Goal: Task Accomplishment & Management: Manage account settings

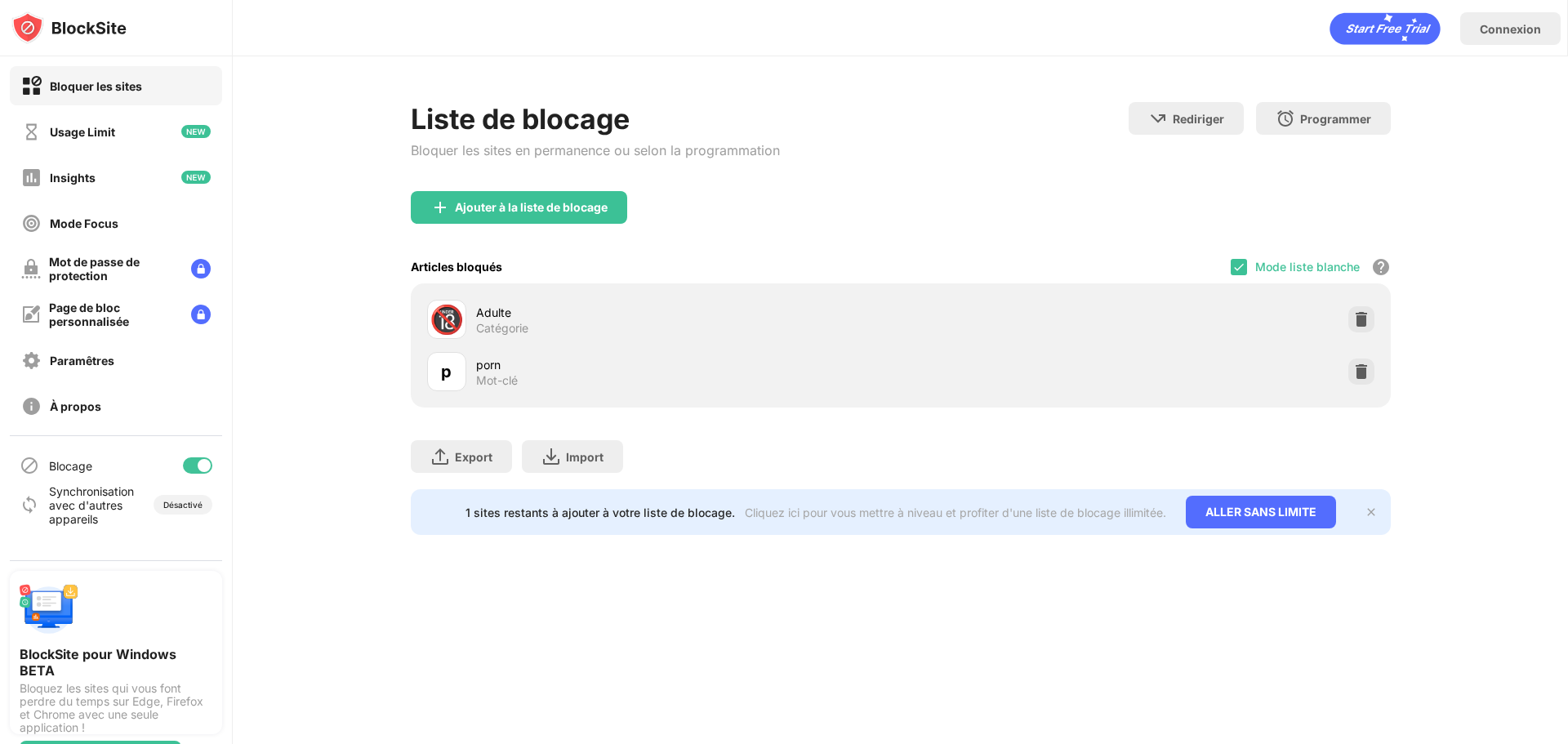
click at [1320, 267] on div "Mode liste blanche" at bounding box center [1307, 267] width 105 height 14
click at [1232, 269] on img at bounding box center [1239, 267] width 13 height 13
click at [1357, 363] on div at bounding box center [1361, 372] width 26 height 26
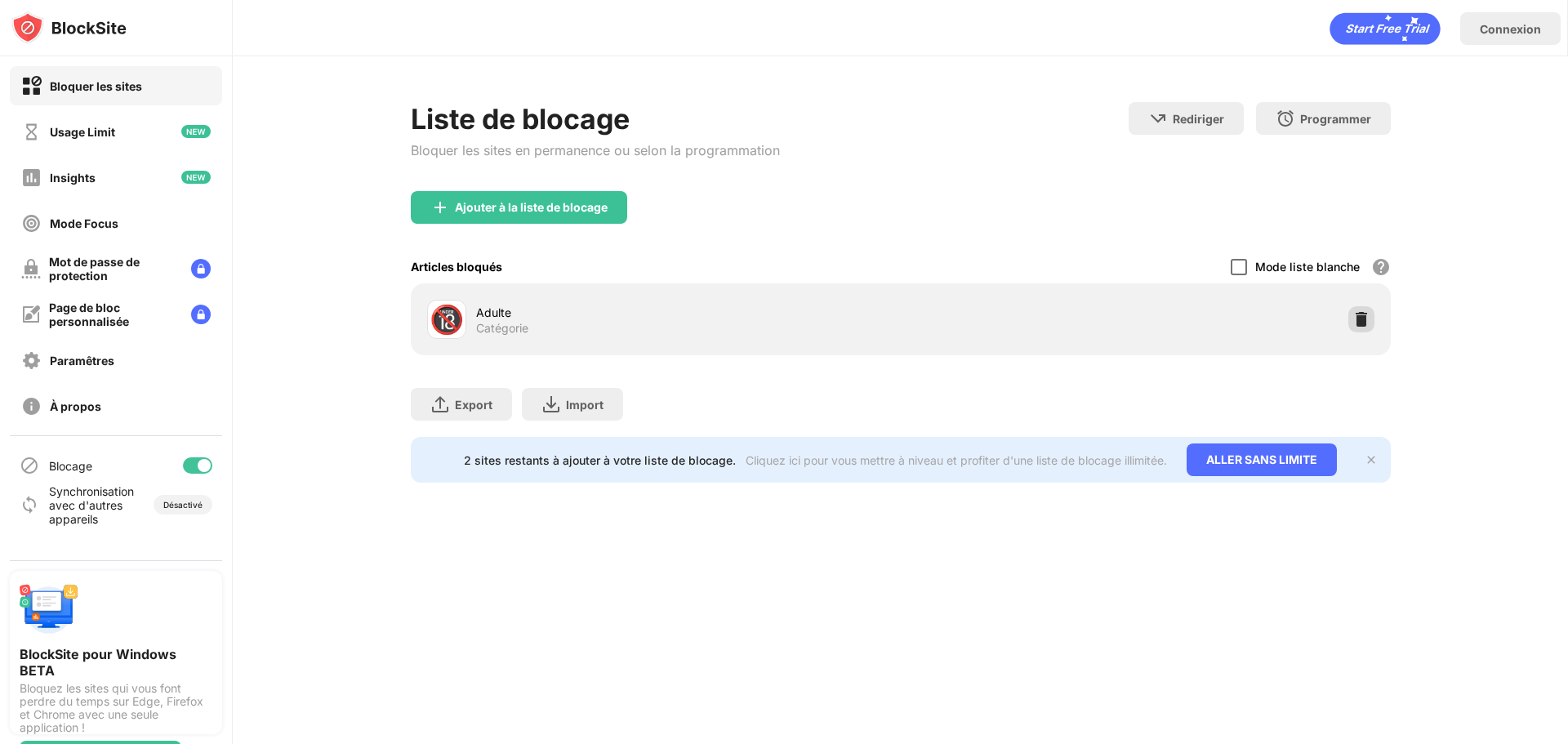
click at [1353, 319] on img at bounding box center [1360, 319] width 16 height 16
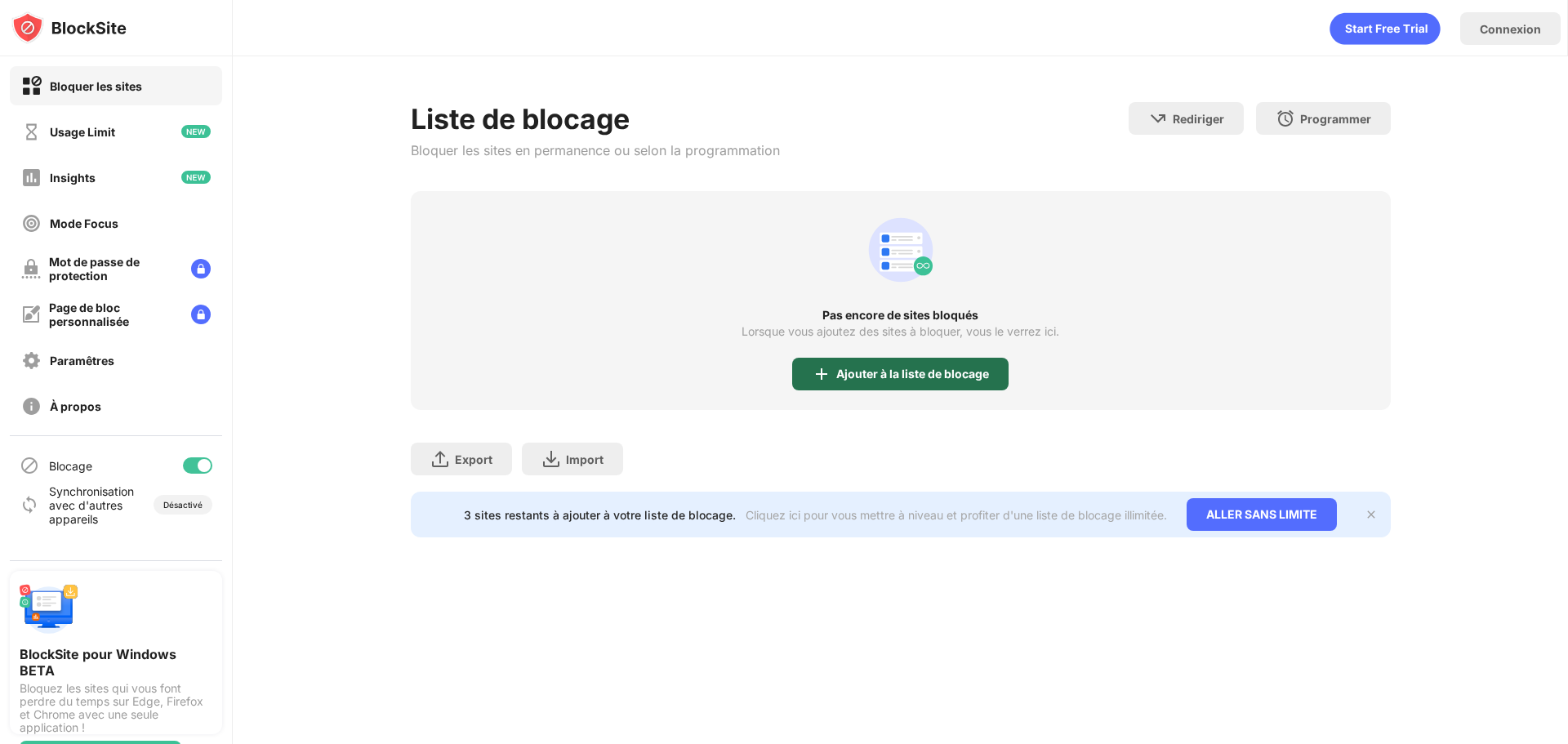
click at [895, 384] on div "Ajouter à la liste de blocage" at bounding box center [900, 373] width 216 height 33
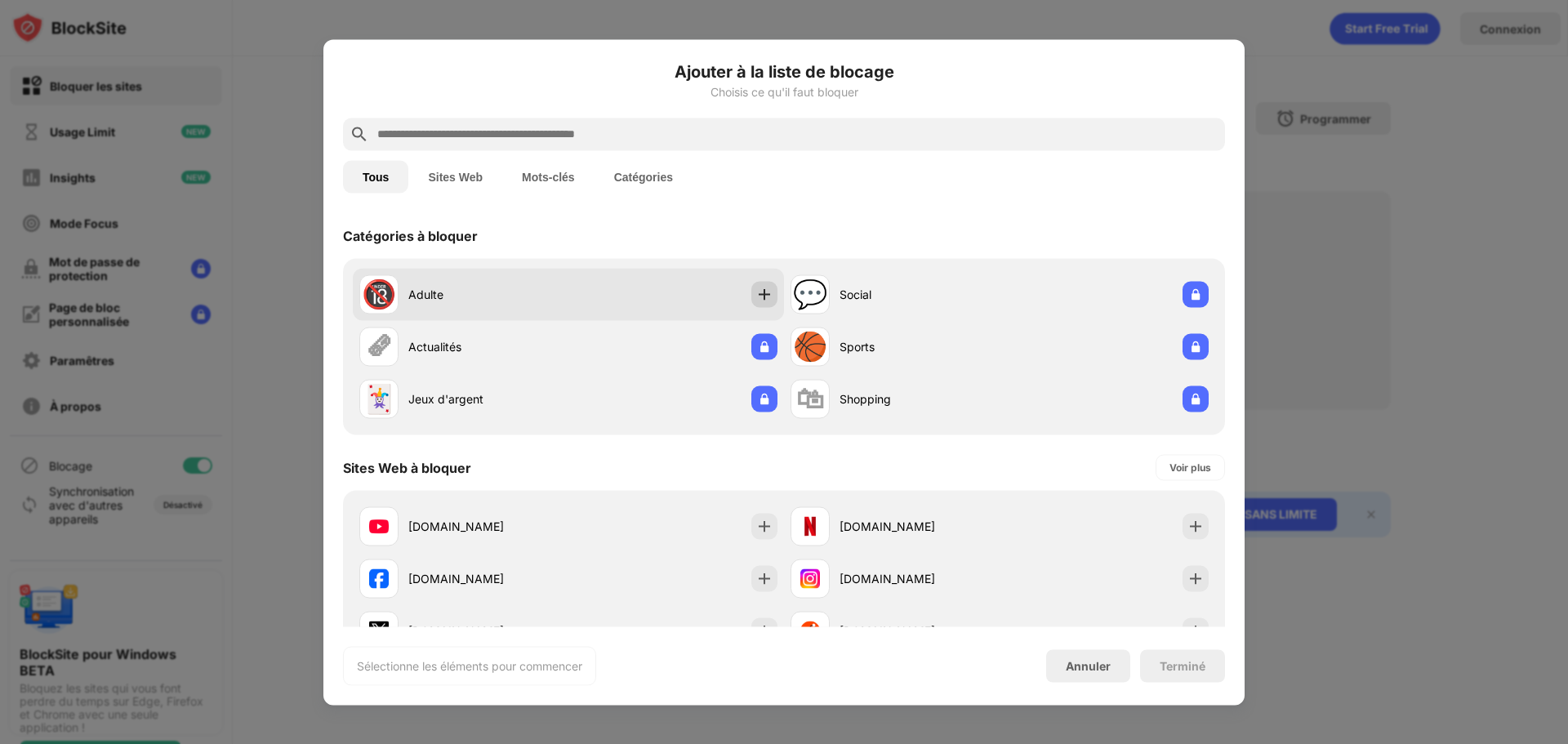
click at [756, 299] on img at bounding box center [763, 293] width 16 height 16
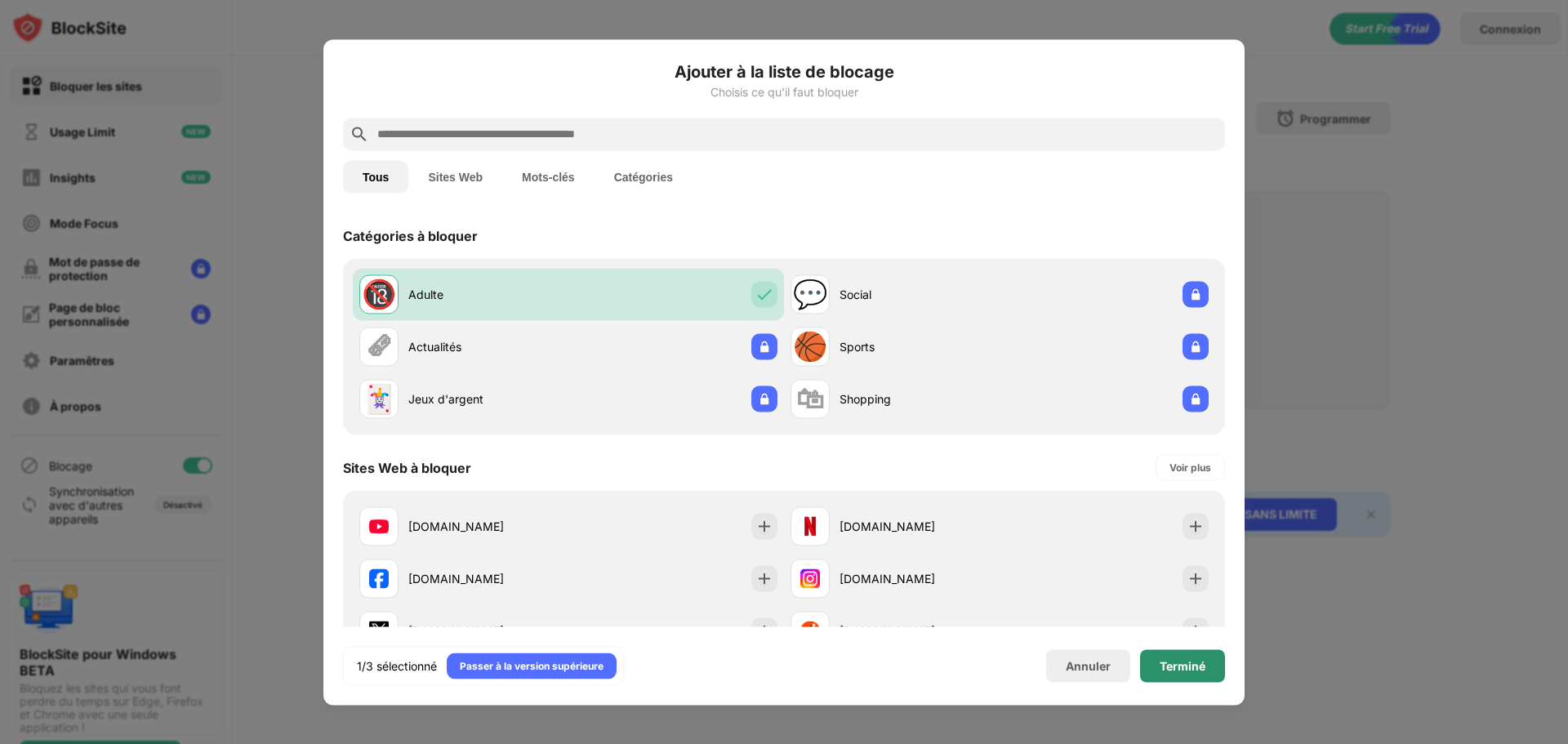
click at [1153, 660] on div "Terminé" at bounding box center [1182, 665] width 85 height 33
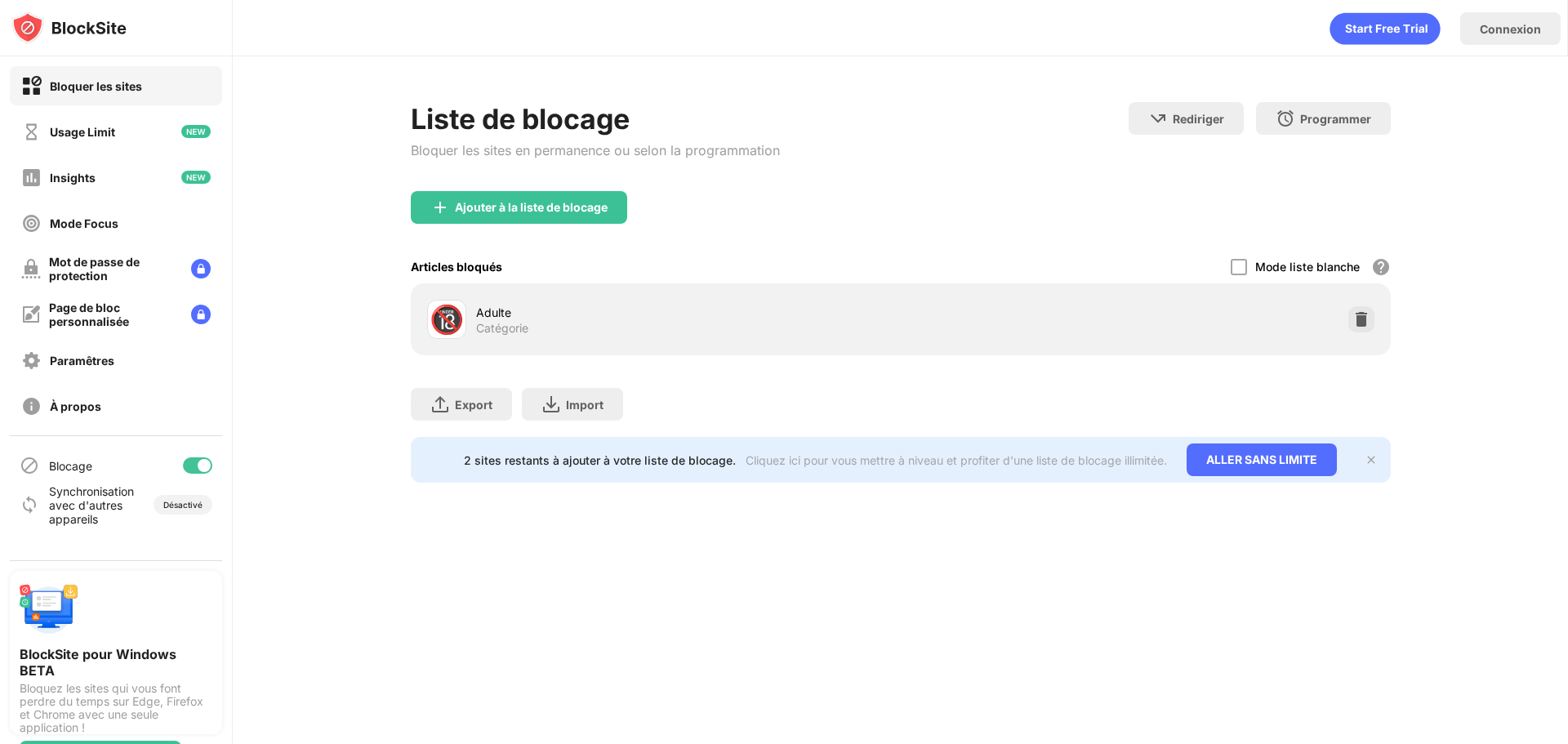
click at [467, 205] on div "Ajouter à la liste de blocage" at bounding box center [530, 208] width 152 height 13
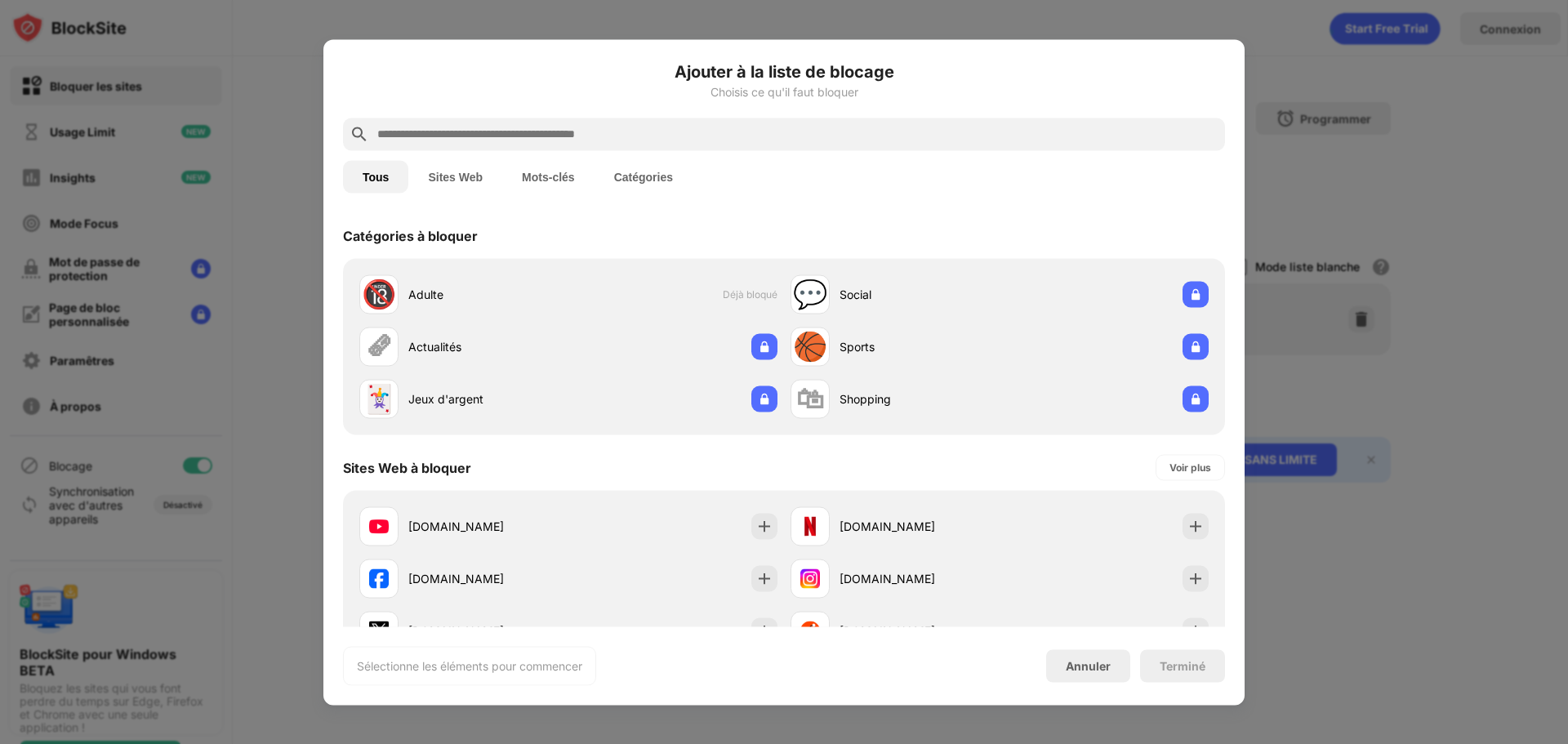
click at [544, 176] on button "Mots-clés" at bounding box center [548, 176] width 93 height 33
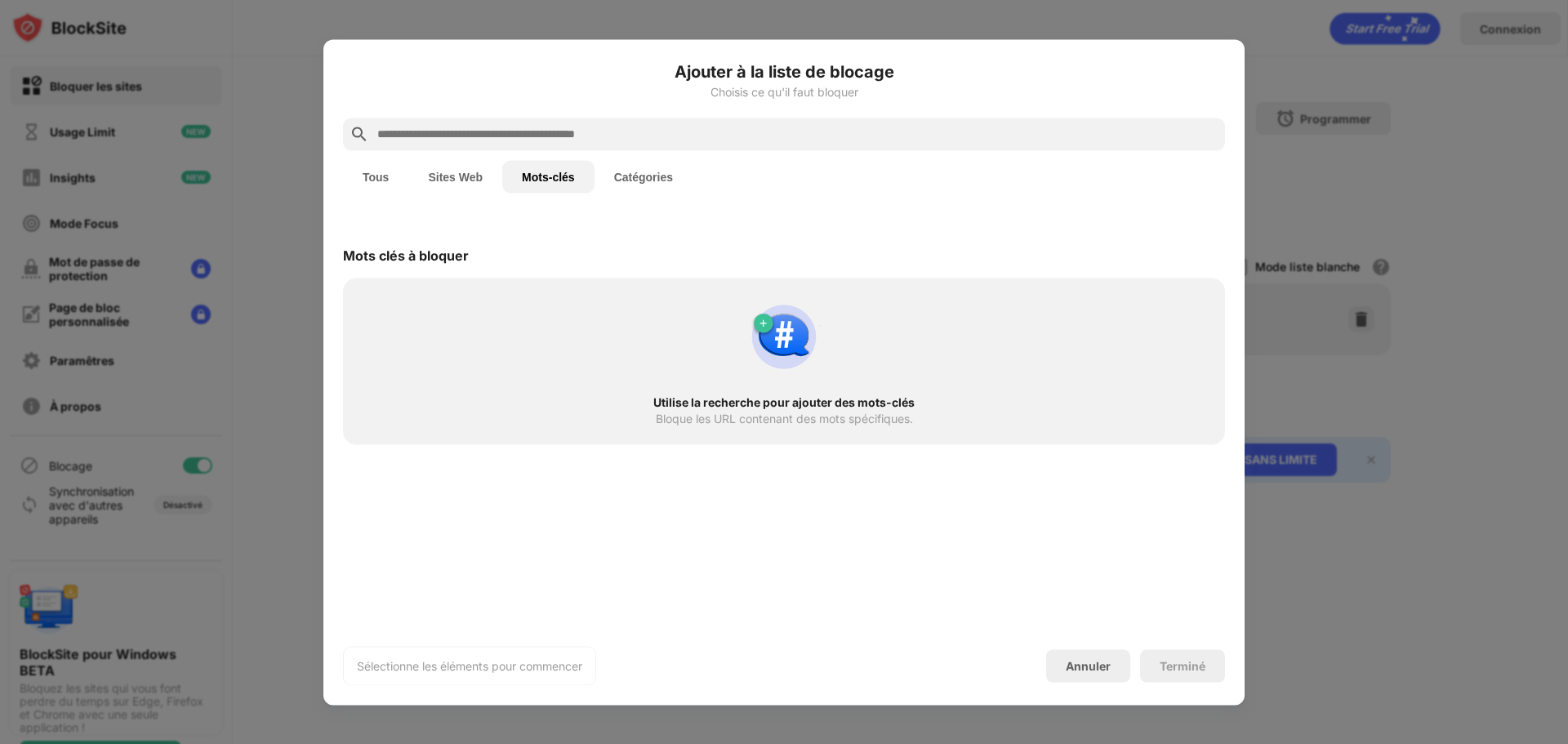
click at [572, 144] on div at bounding box center [784, 134] width 882 height 33
click at [572, 139] on input "text" at bounding box center [796, 134] width 843 height 20
type input "**"
